Goal: Navigation & Orientation: Find specific page/section

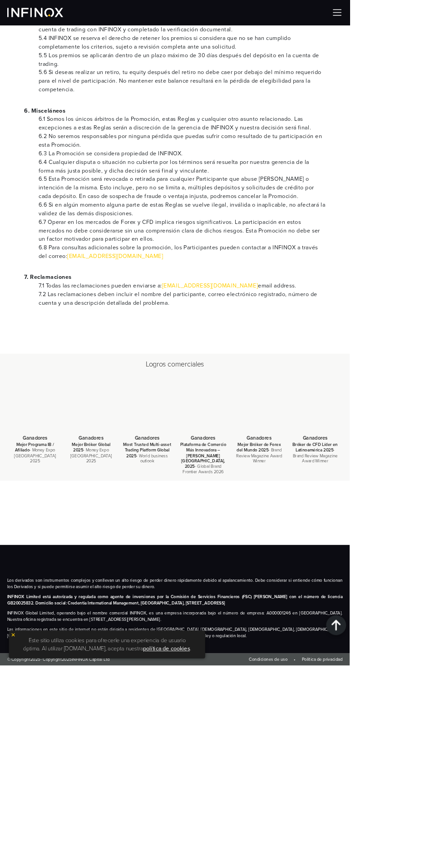
scroll to position [1926, 0]
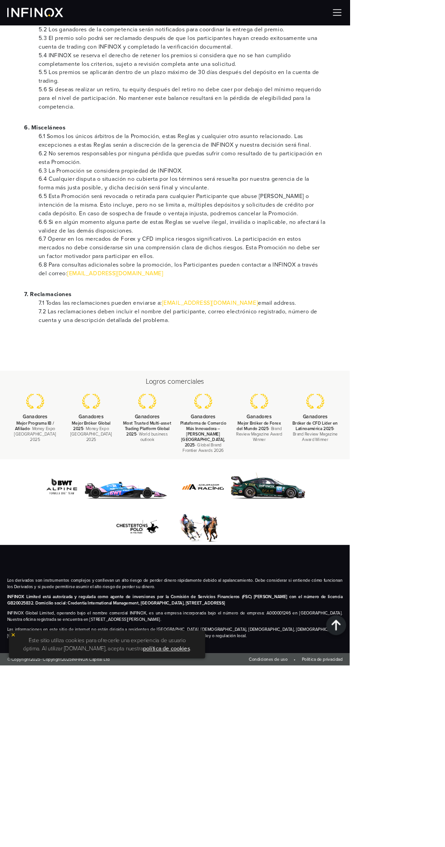
scroll to position [5356, 0]
